Goal: Task Accomplishment & Management: Use online tool/utility

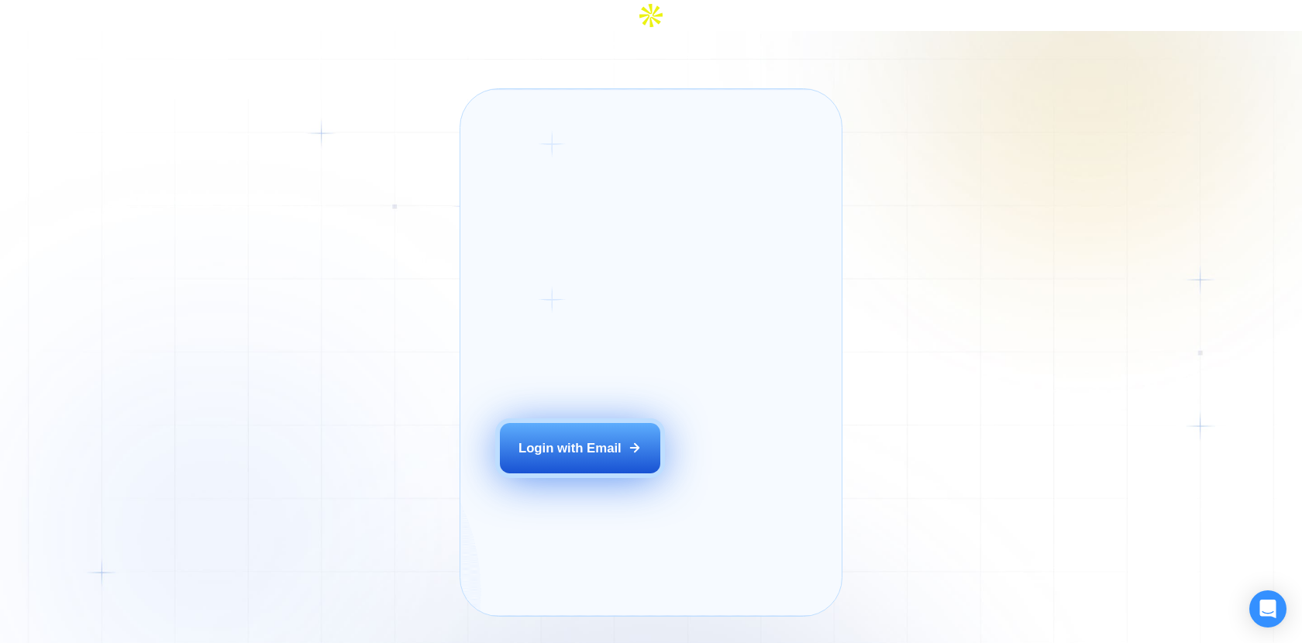
click at [653, 448] on button "Login with Email" at bounding box center [580, 448] width 161 height 50
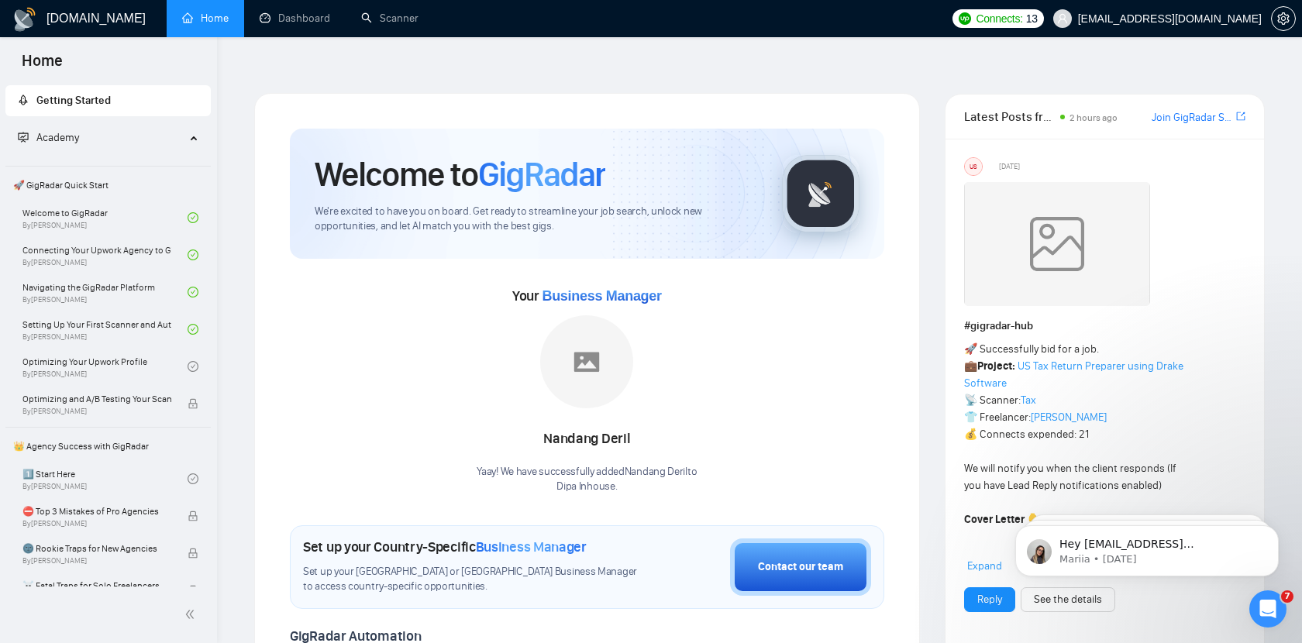
click at [832, 29] on ul "Home Dashboard Scanner" at bounding box center [552, 18] width 783 height 37
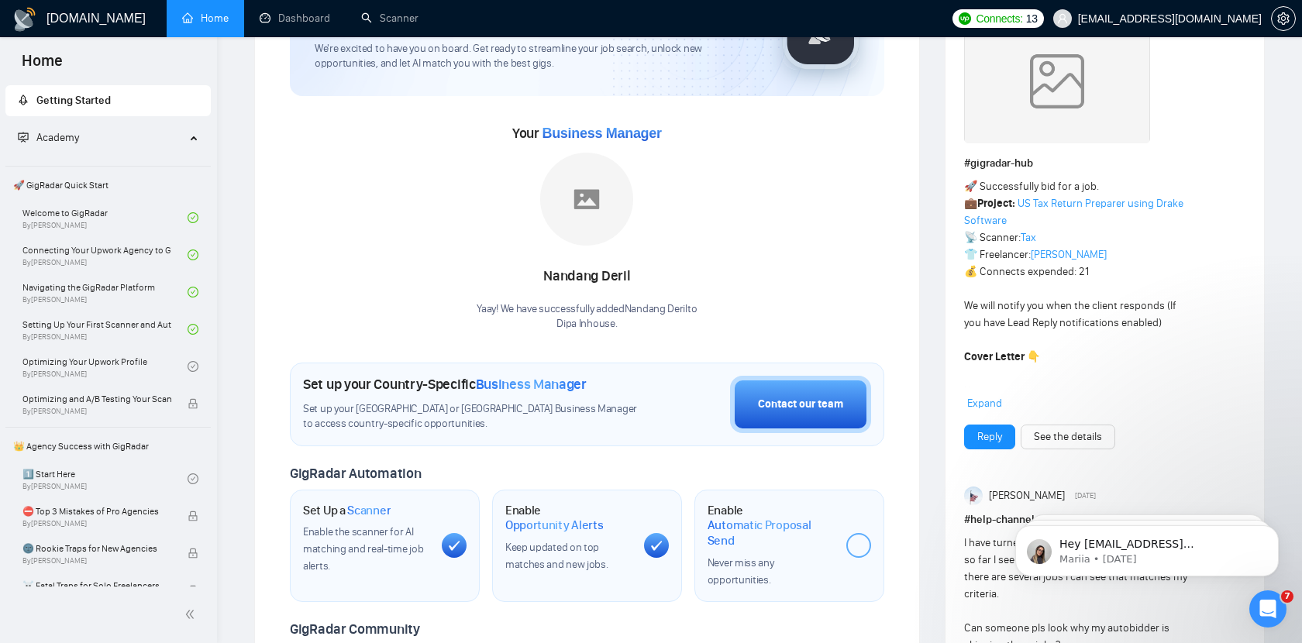
scroll to position [162, 0]
click at [1071, 429] on link "See the details" at bounding box center [1068, 437] width 68 height 17
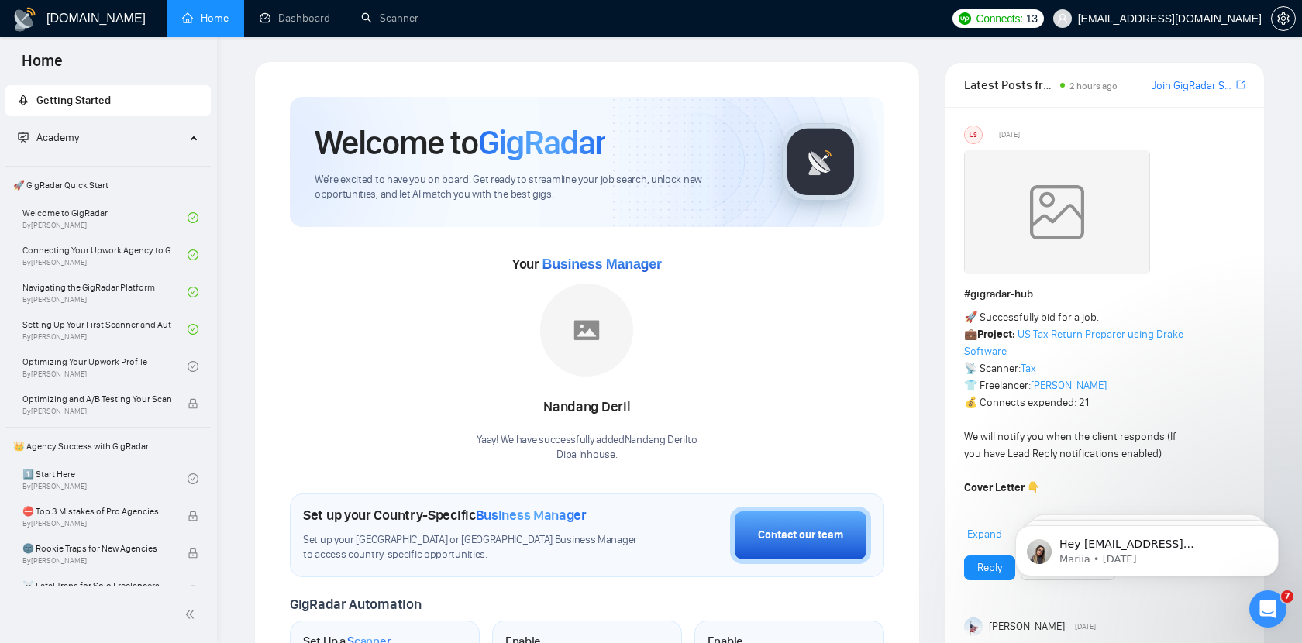
scroll to position [0, 0]
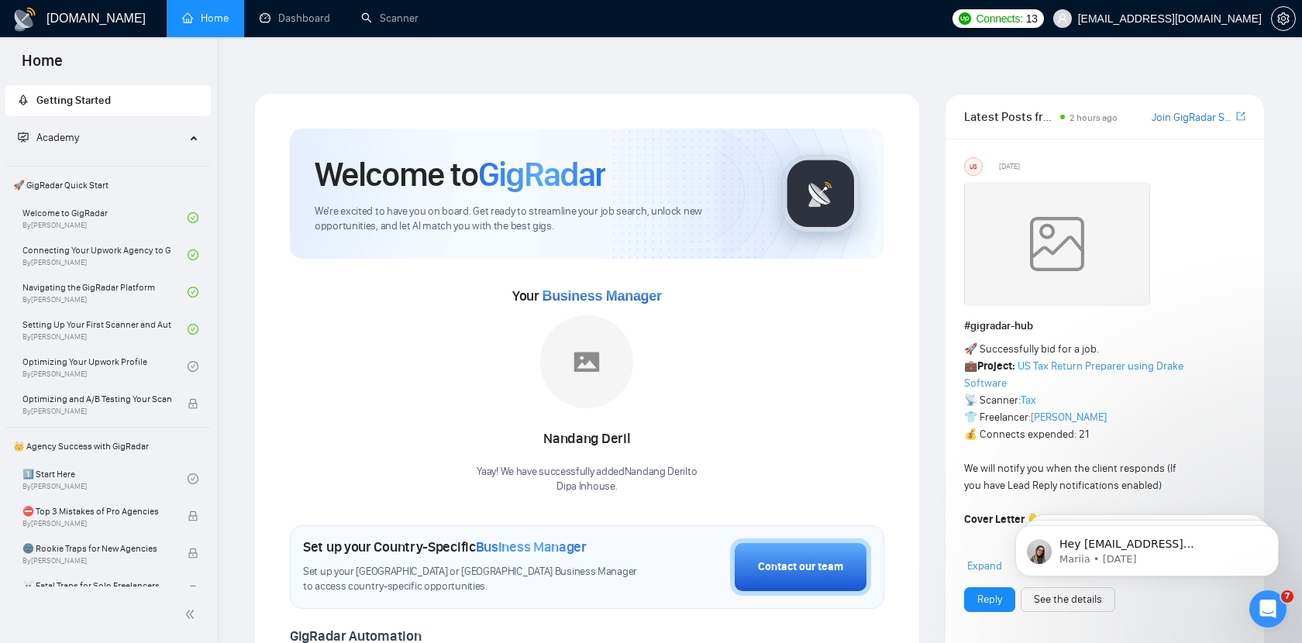
click at [708, 93] on div "Welcome to GigRadar We're excited to have you on board. Get ready to streamline…" at bounding box center [587, 610] width 666 height 1034
click at [361, 19] on link "Scanner" at bounding box center [389, 18] width 57 height 13
